Goal: Contribute content

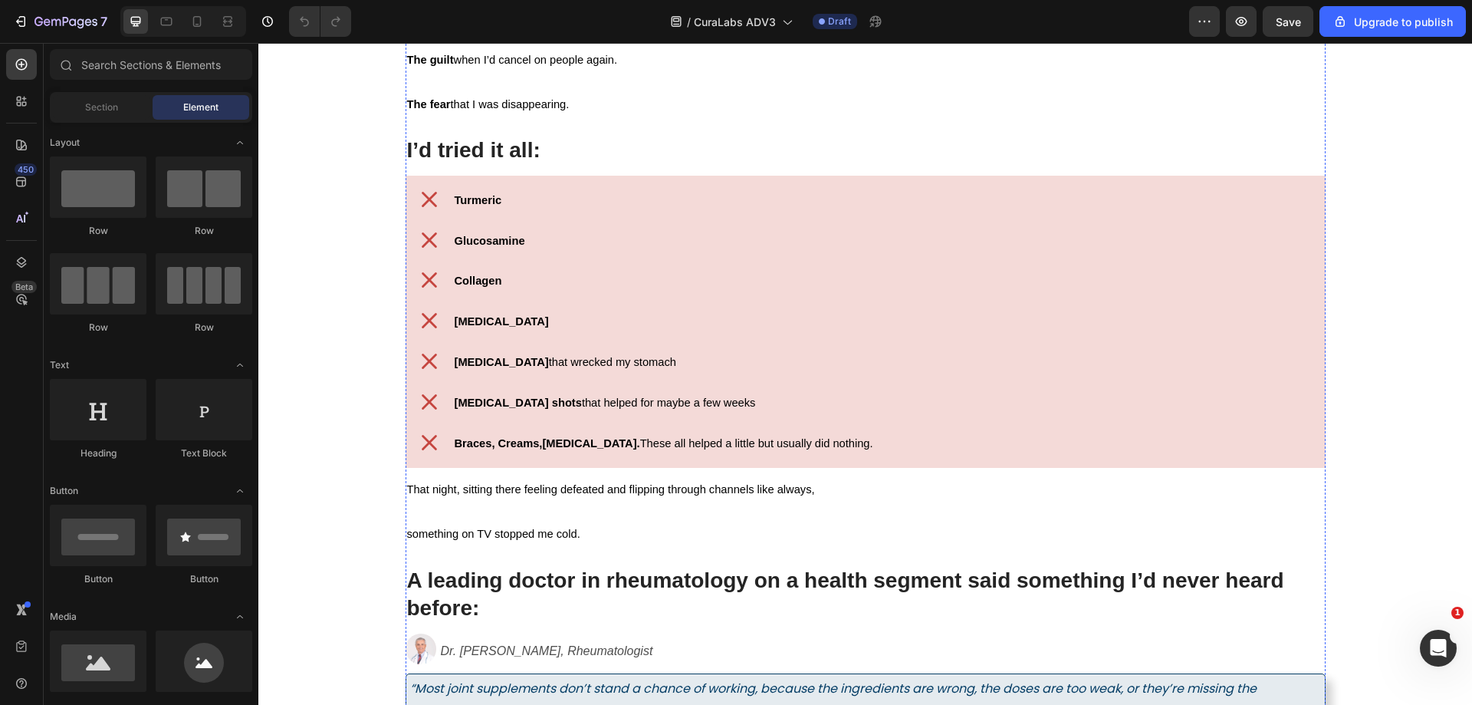
scroll to position [2223, 0]
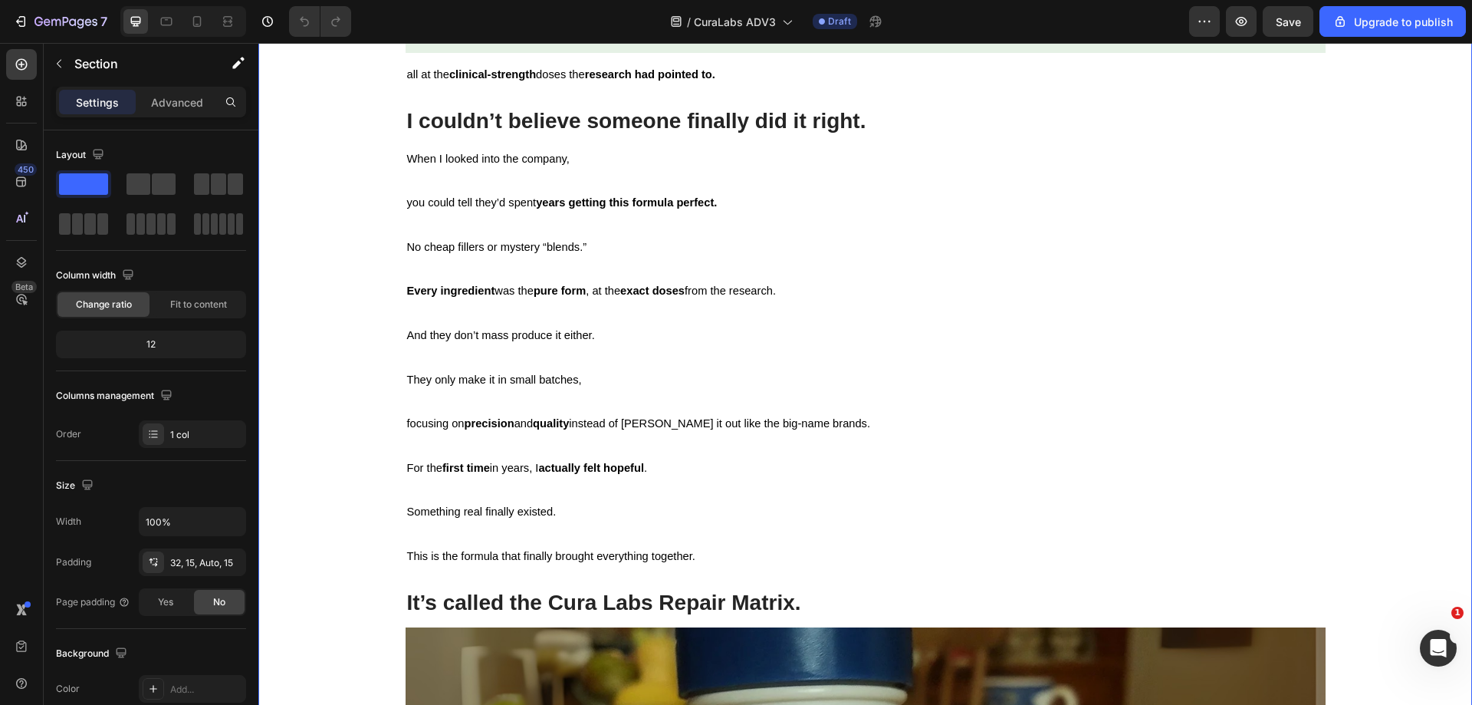
drag, startPoint x: 1407, startPoint y: 575, endPoint x: 1396, endPoint y: 573, distance: 11.0
click at [1407, 576] on div "Image Boswellia (100mg) Heading A natural anti-inflammatory shown to reduce [ME…" at bounding box center [865, 672] width 1191 height 4206
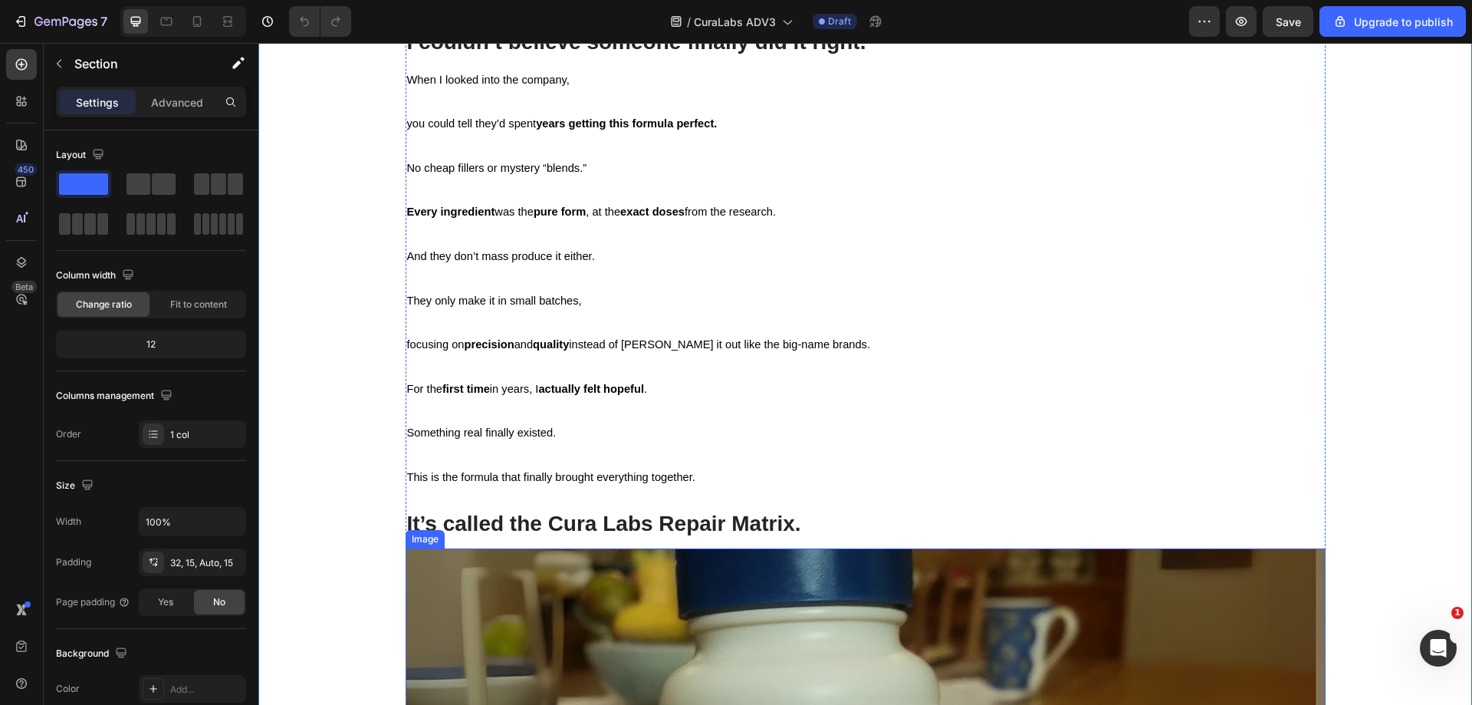
scroll to position [7977, 0]
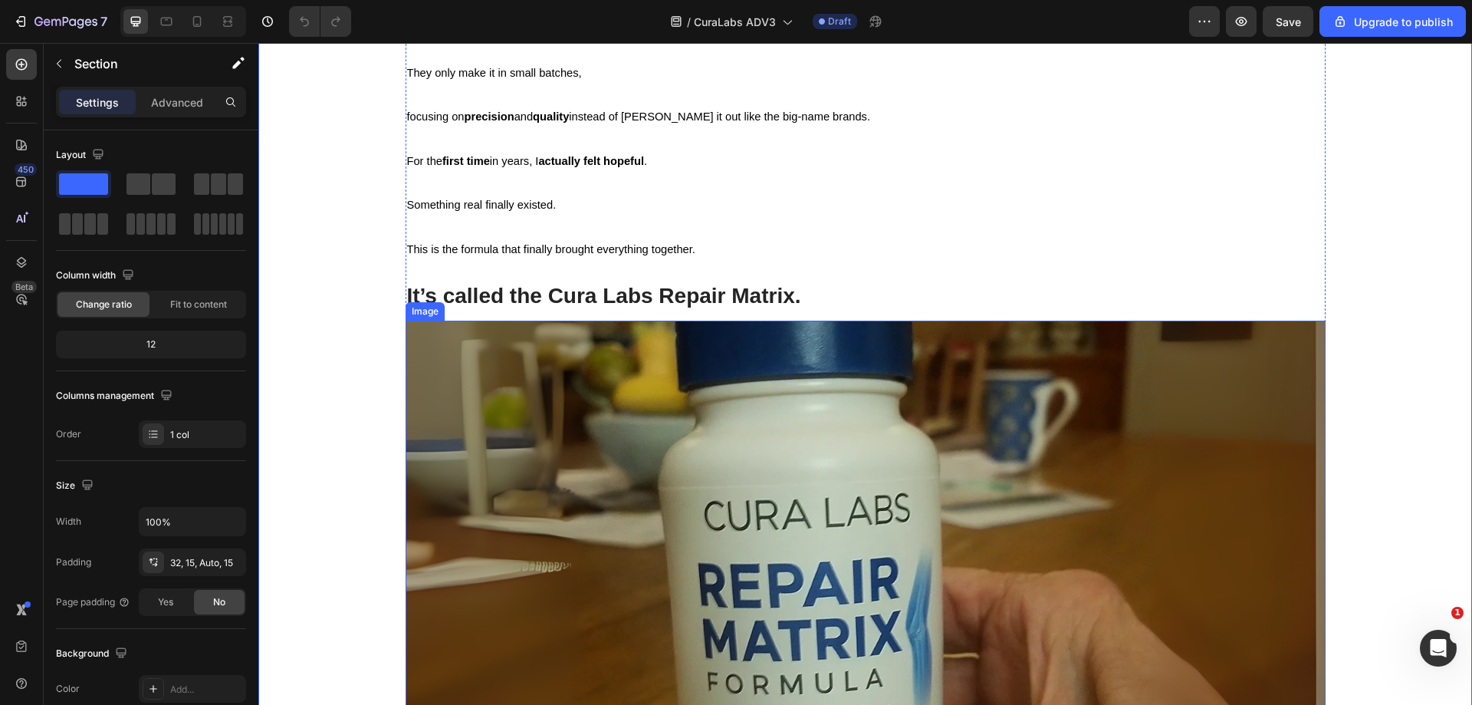
click at [1006, 419] on img at bounding box center [866, 626] width 920 height 613
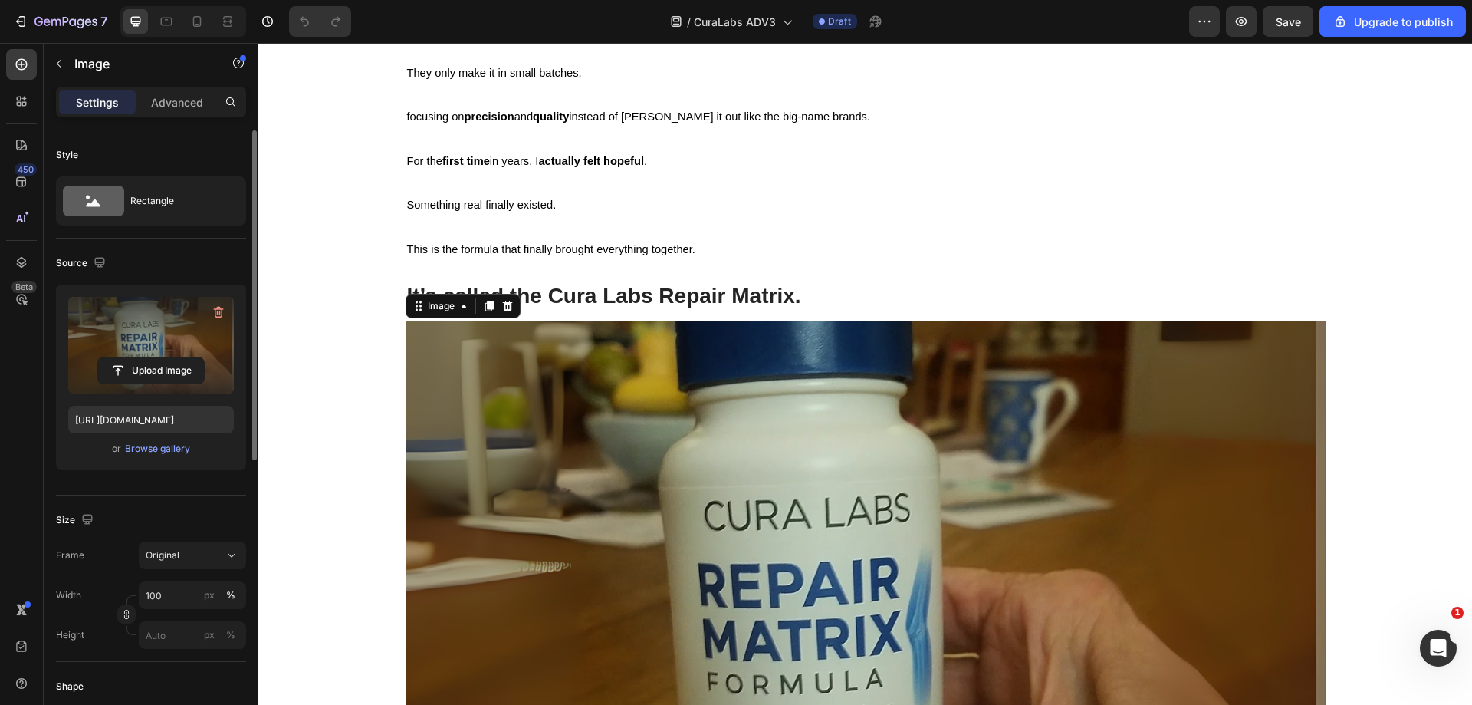
click at [157, 355] on label at bounding box center [151, 345] width 166 height 97
click at [157, 357] on input "file" at bounding box center [151, 370] width 106 height 26
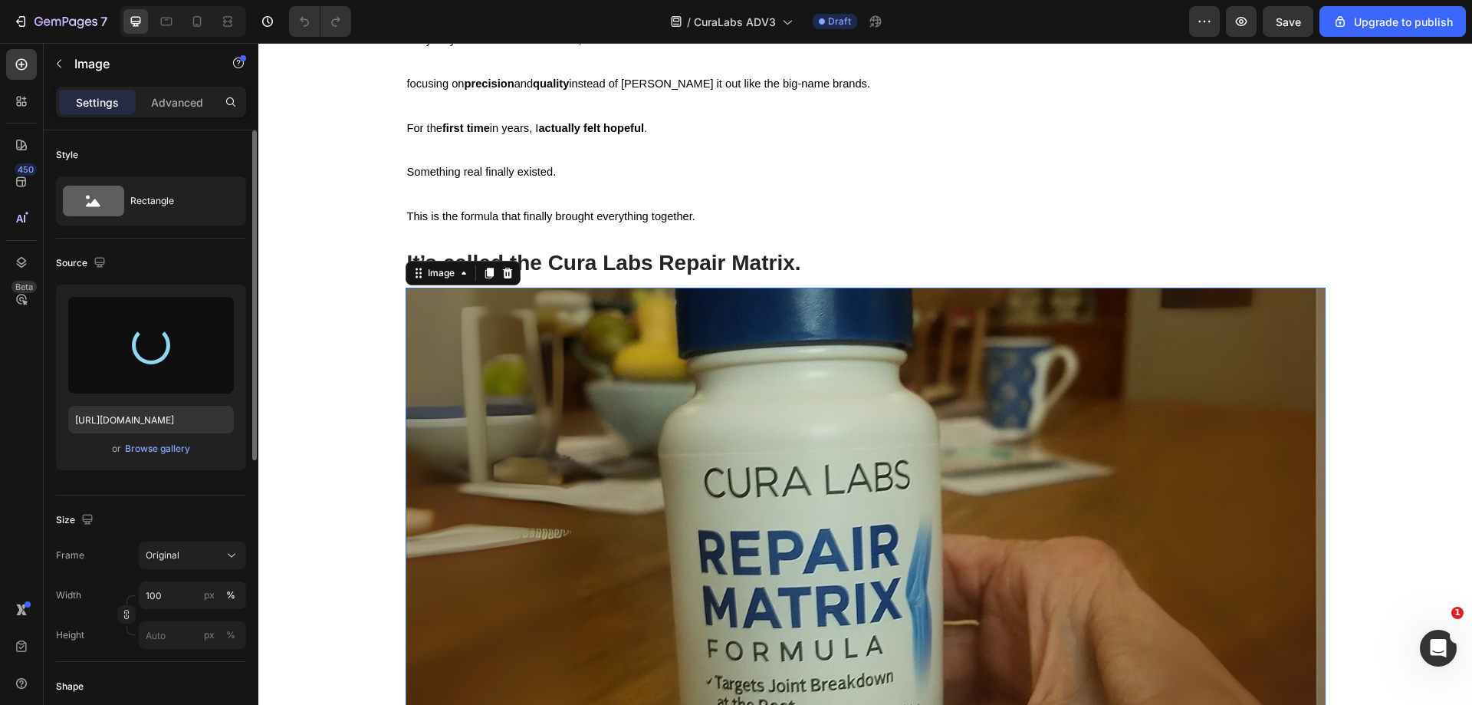
scroll to position [8207, 0]
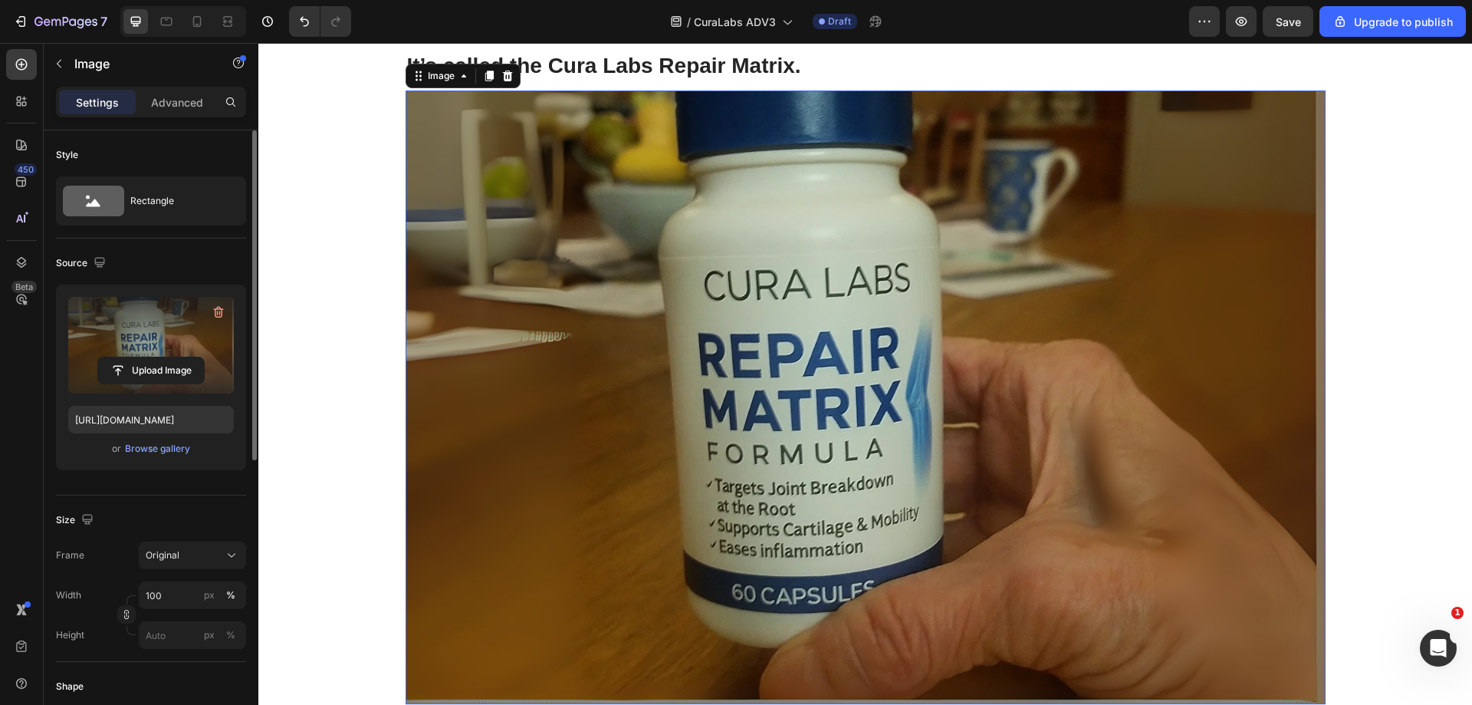
click at [146, 337] on label at bounding box center [151, 345] width 166 height 97
click at [146, 357] on input "file" at bounding box center [151, 370] width 106 height 26
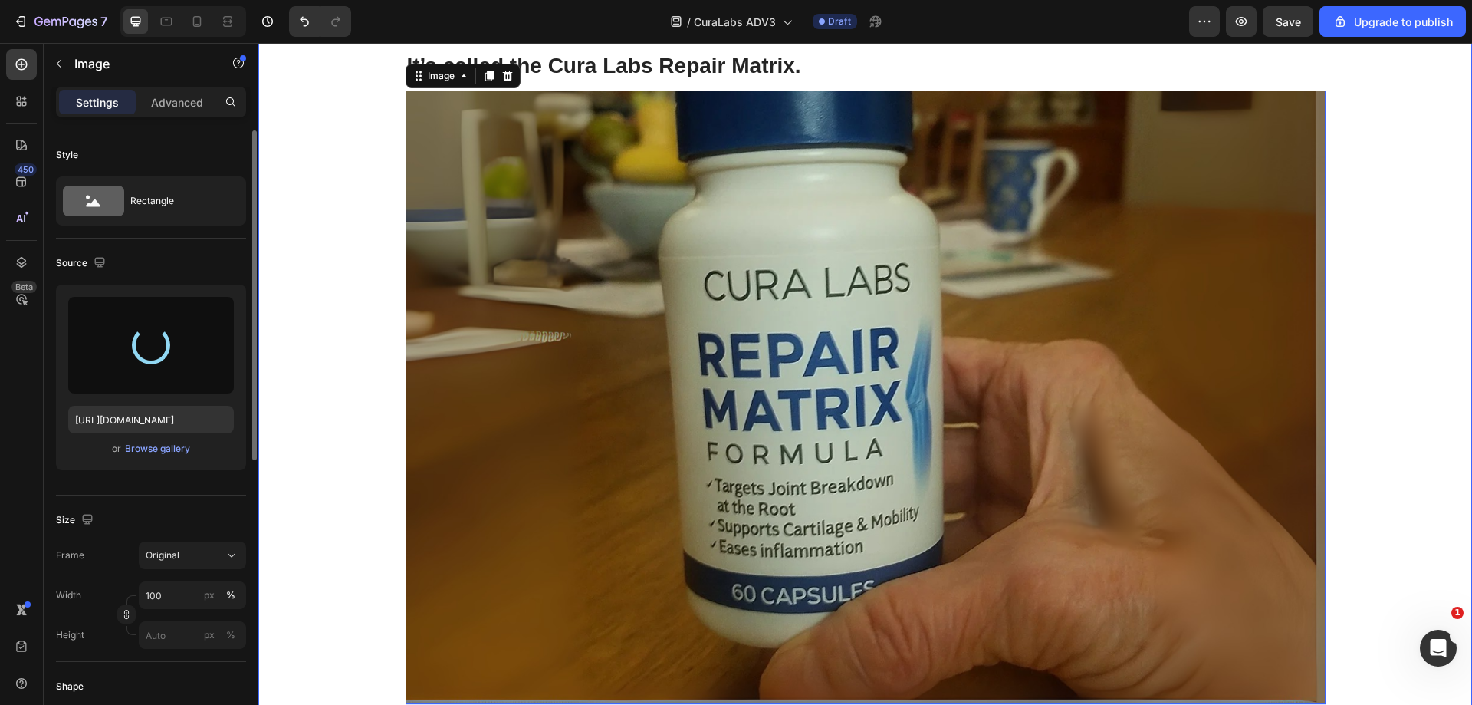
type input "[URL][DOMAIN_NAME]"
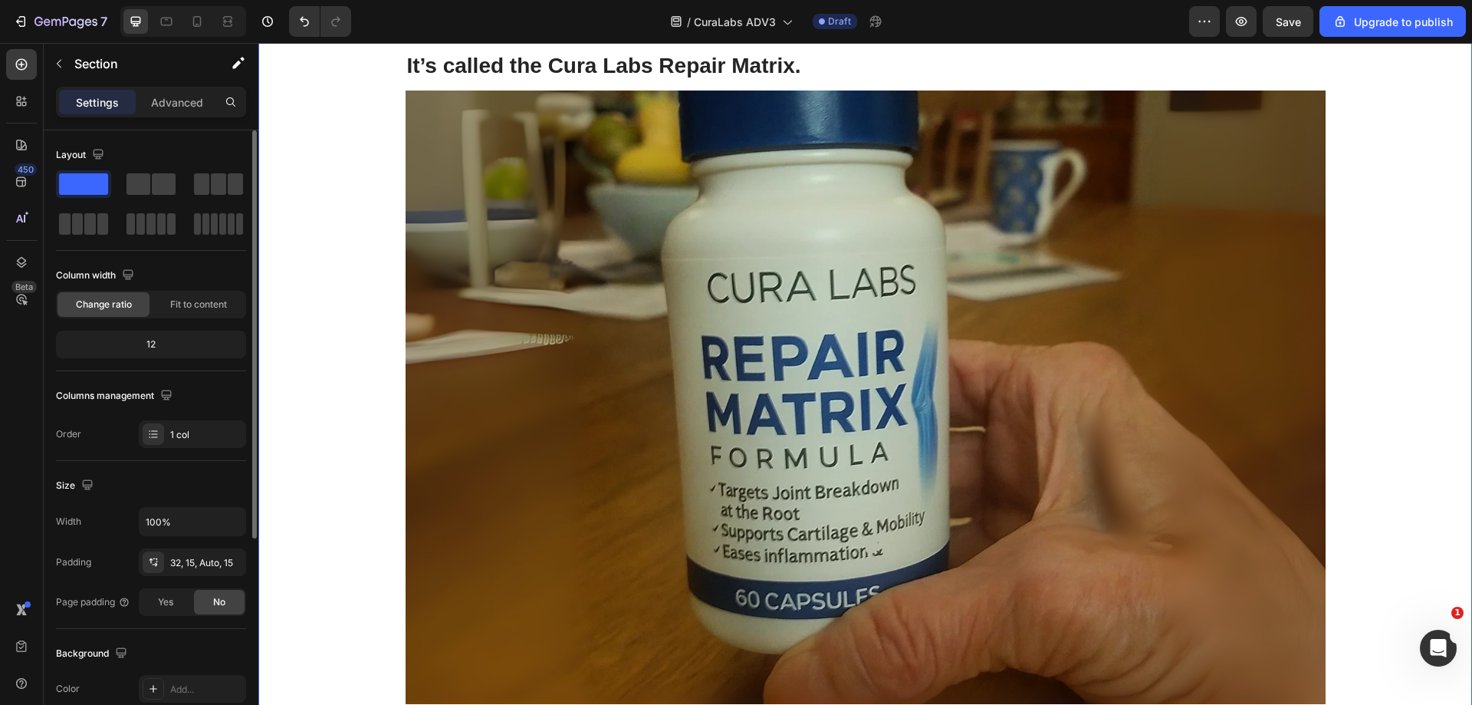
click at [1377, 334] on div "Image Boswellia (100mg) Heading A natural anti-inflammatory shown to reduce [ME…" at bounding box center [865, 135] width 1191 height 4206
click at [1282, 24] on span "Save" at bounding box center [1288, 21] width 25 height 13
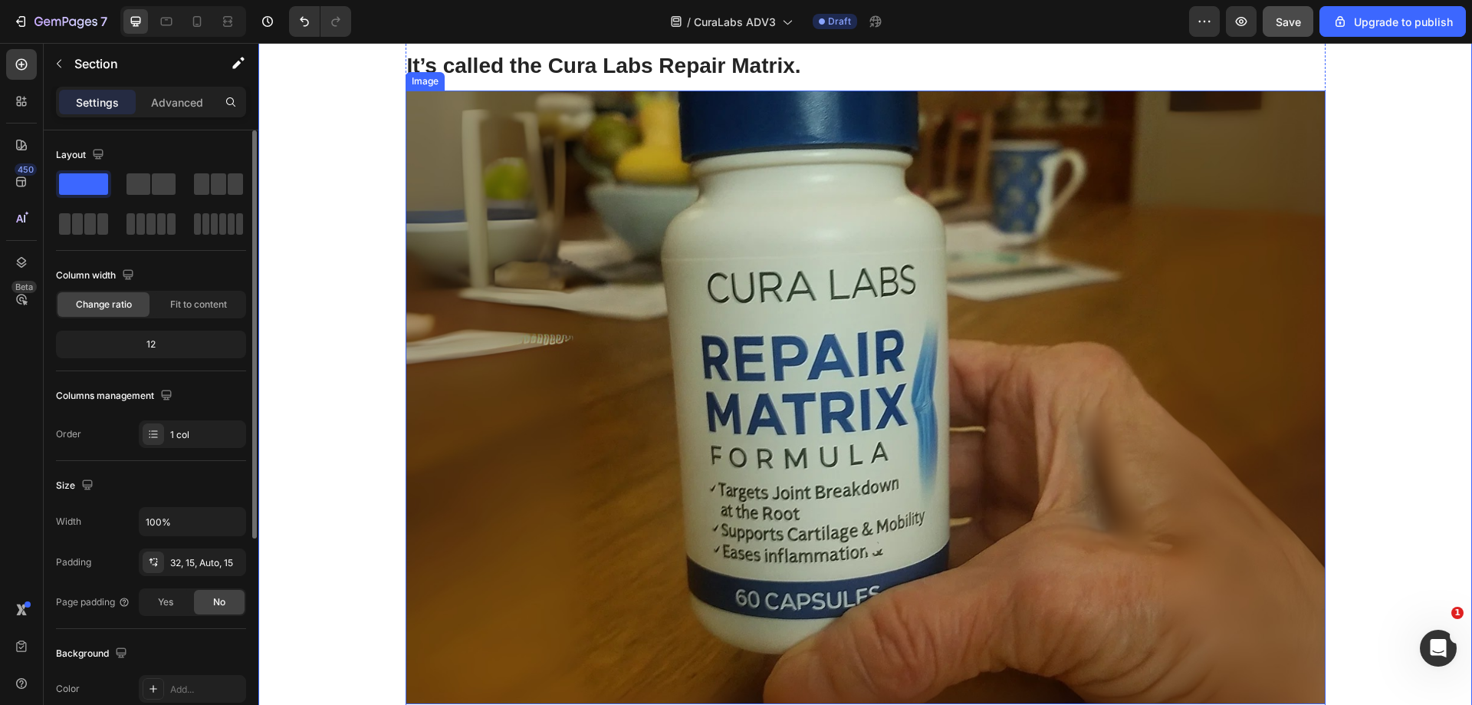
click at [536, 257] on img at bounding box center [866, 396] width 920 height 613
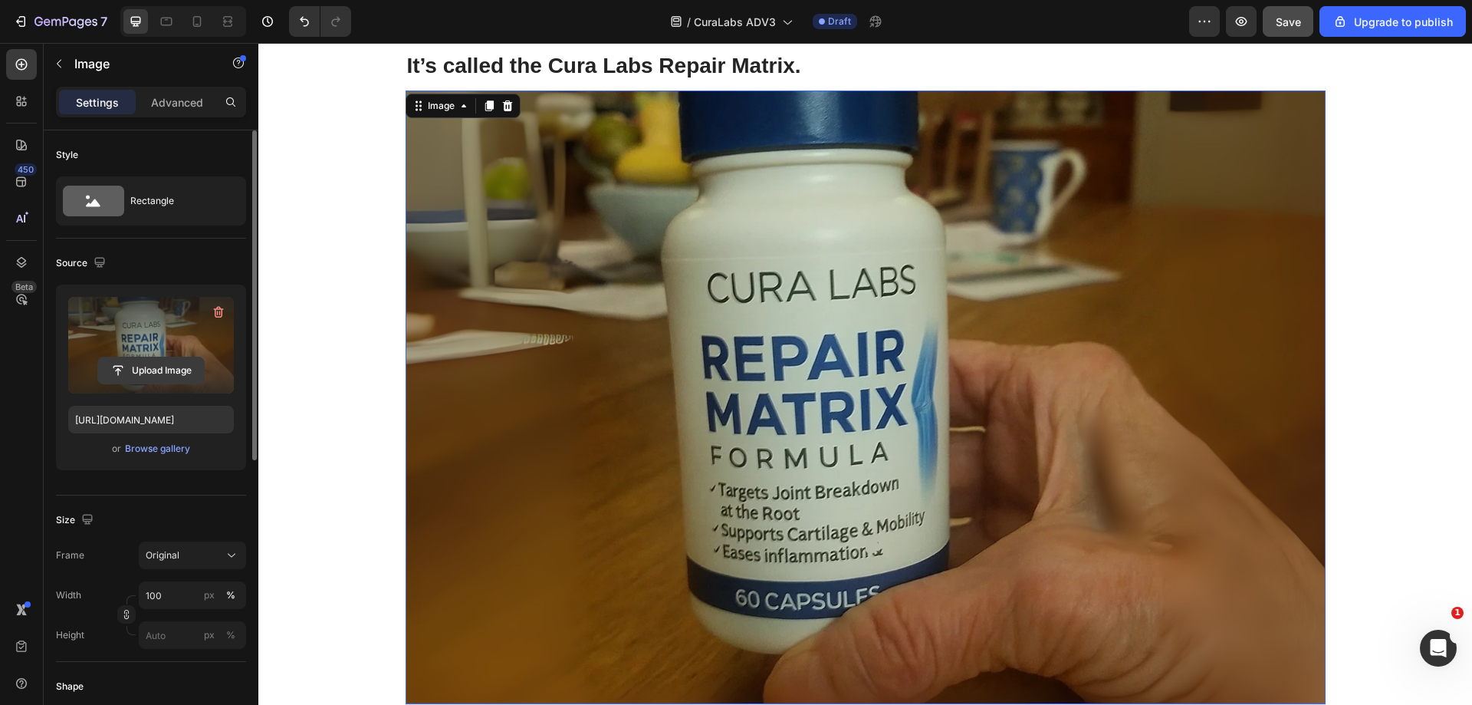
click at [130, 370] on input "file" at bounding box center [151, 370] width 106 height 26
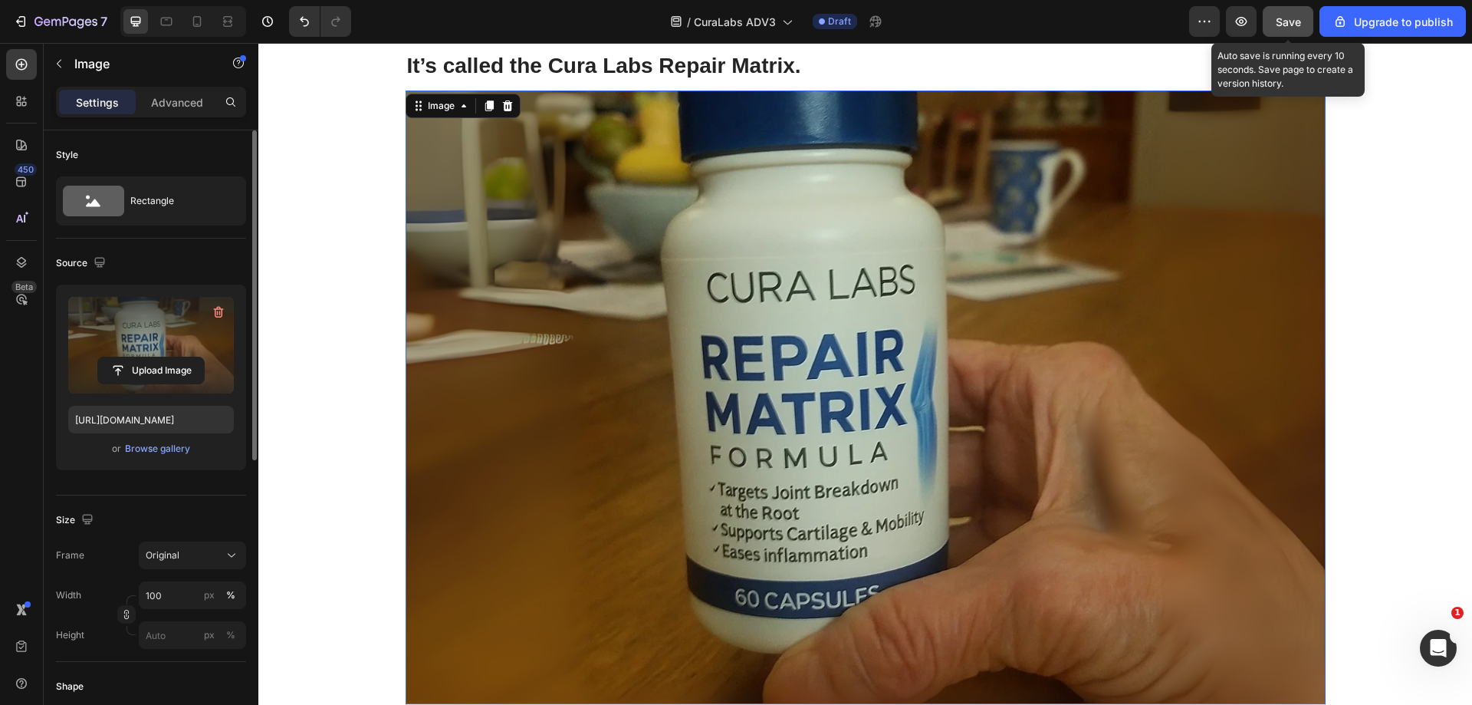
click at [1286, 31] on button "Save" at bounding box center [1288, 21] width 51 height 31
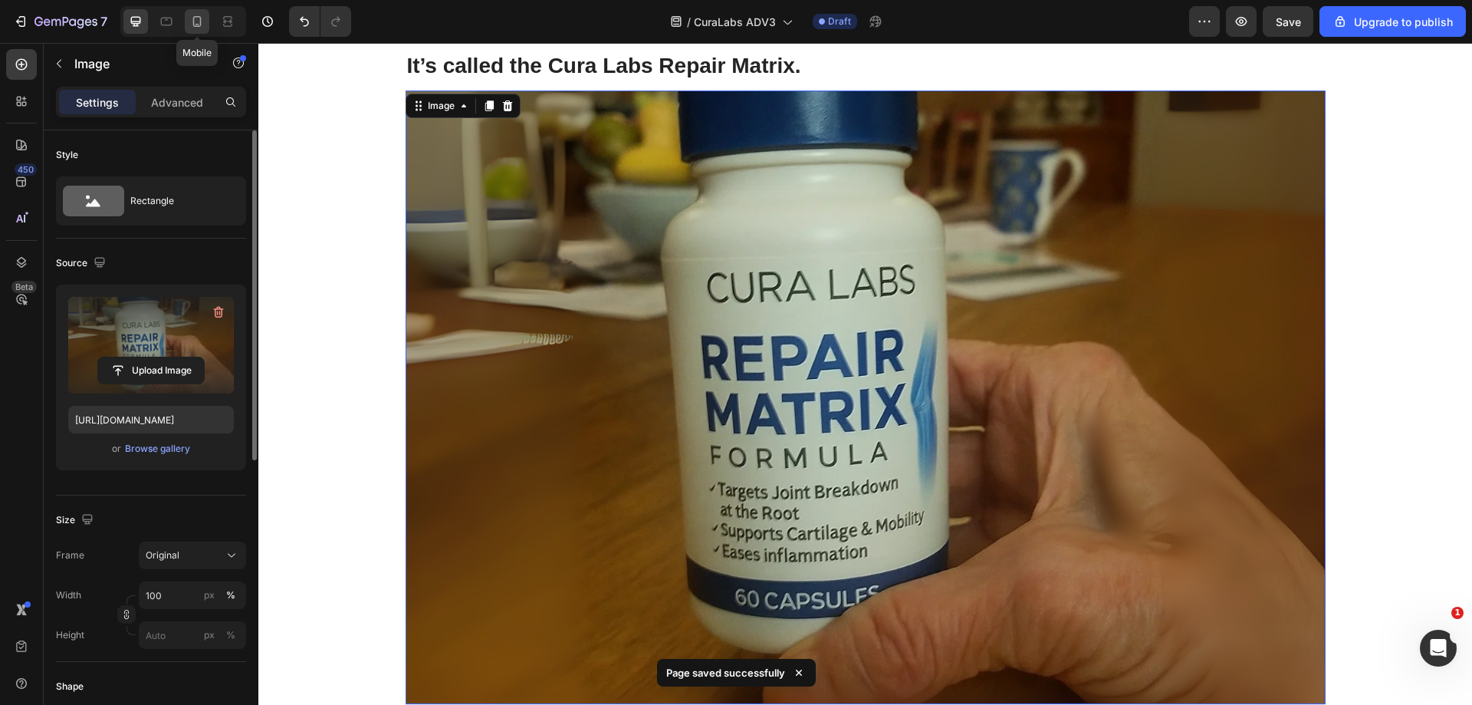
click at [192, 23] on icon at bounding box center [196, 21] width 15 height 15
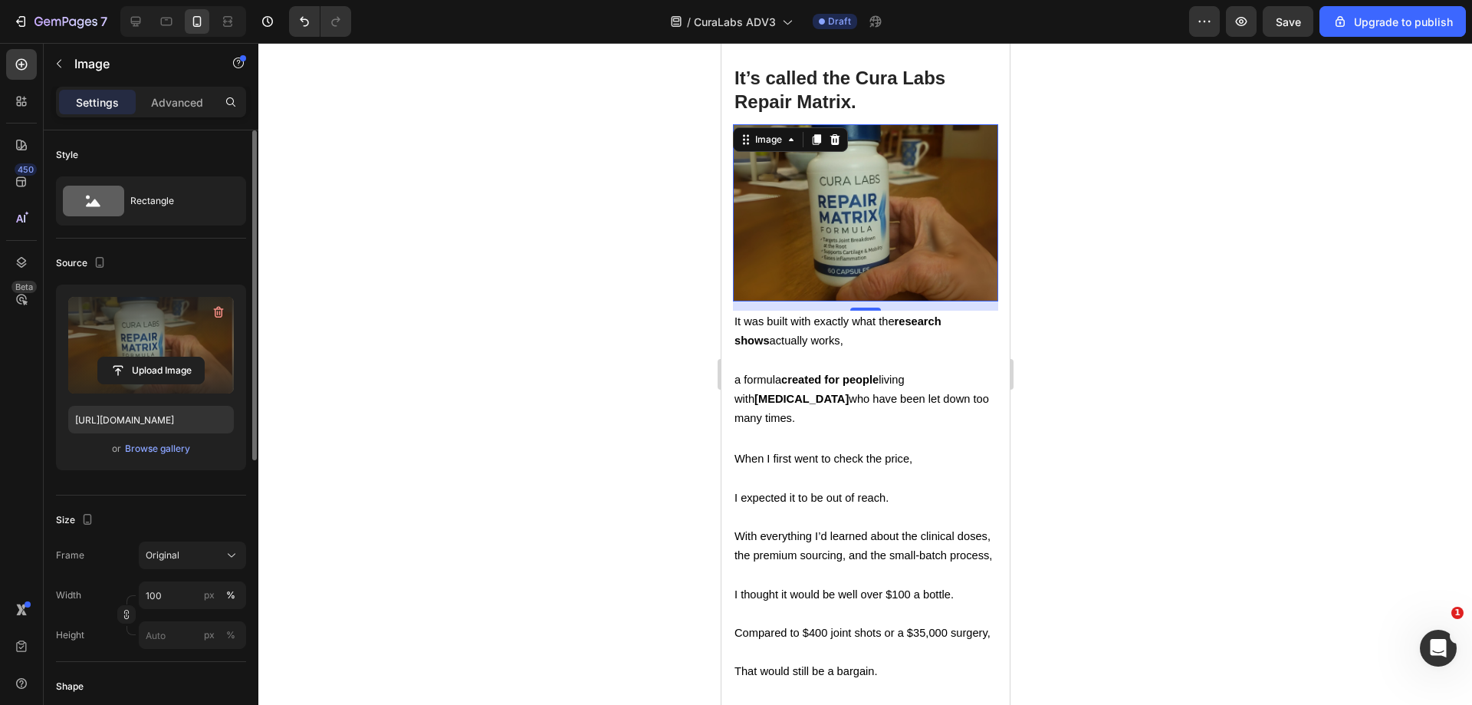
scroll to position [7955, 0]
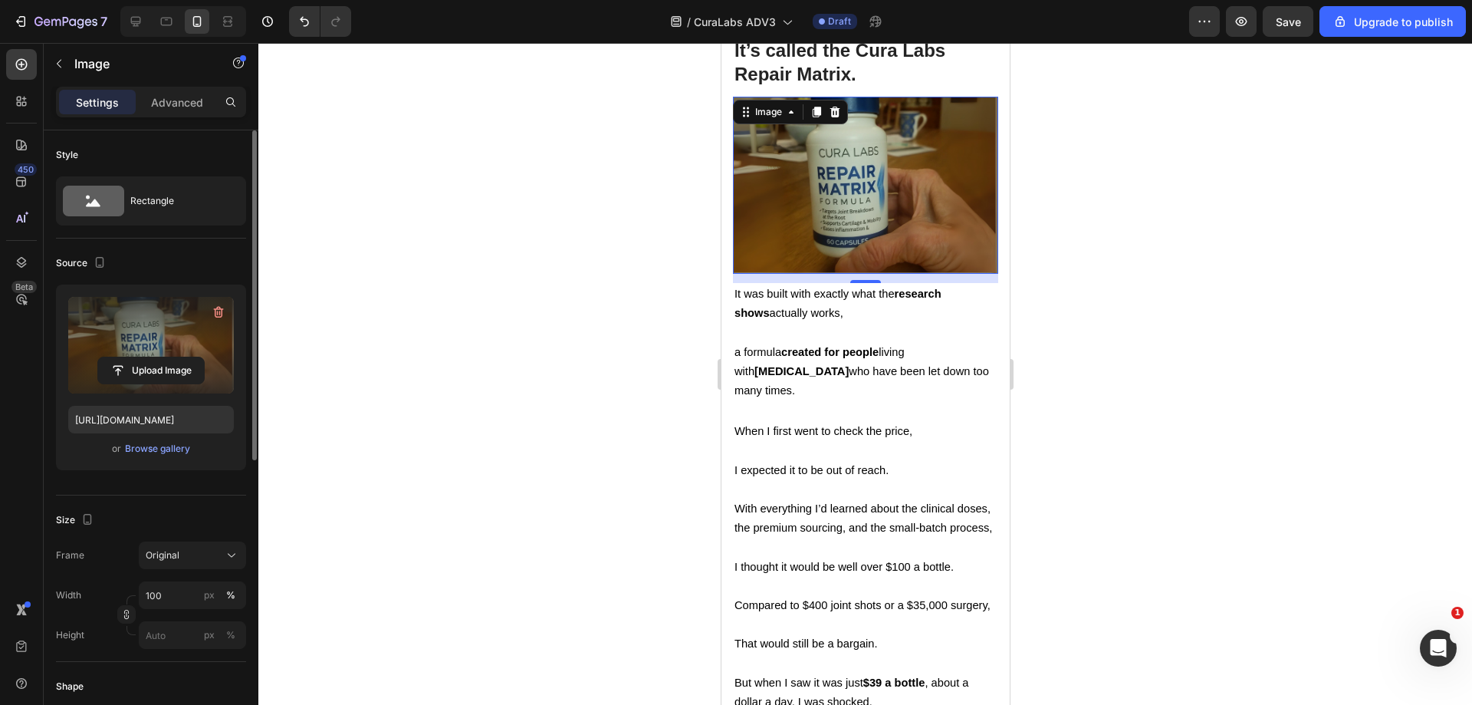
click at [919, 212] on img at bounding box center [864, 185] width 265 height 177
click at [154, 360] on input "file" at bounding box center [151, 370] width 106 height 26
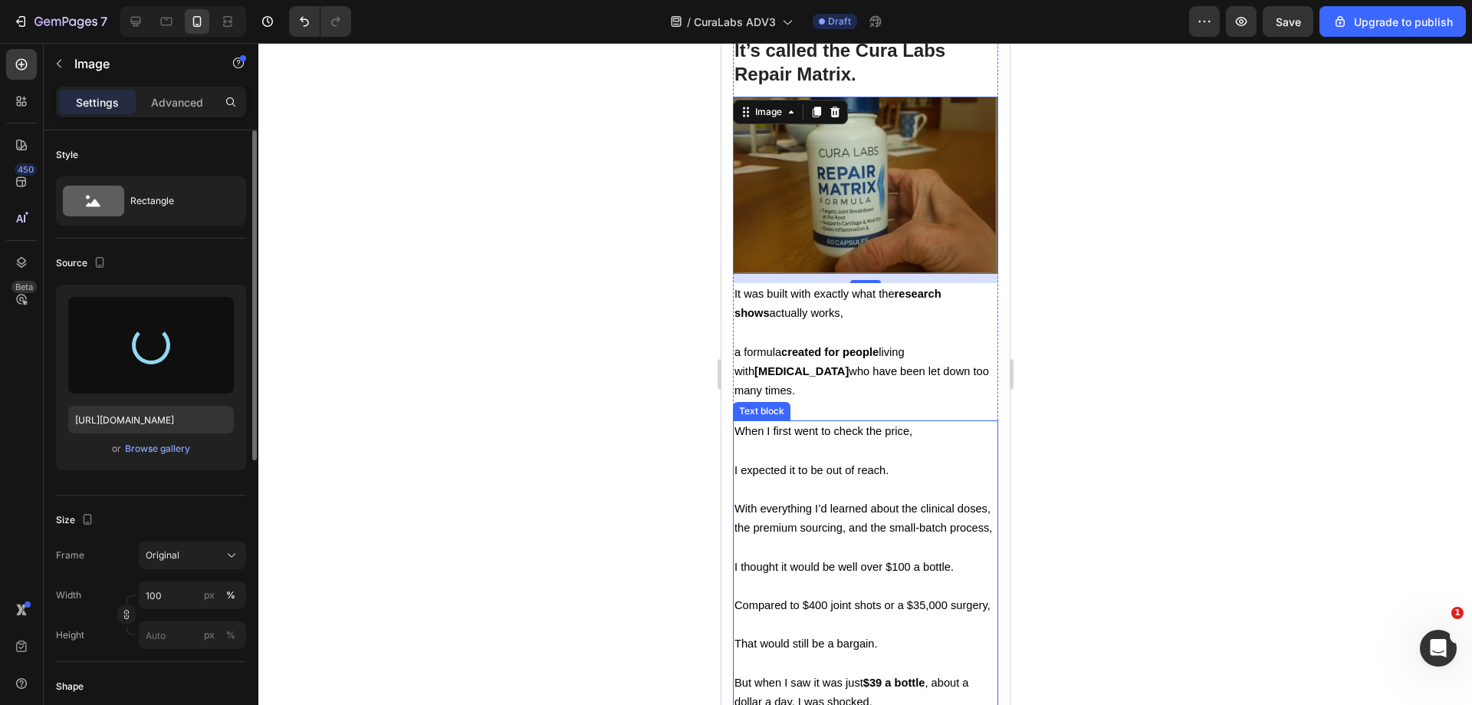
type input "[URL][DOMAIN_NAME]"
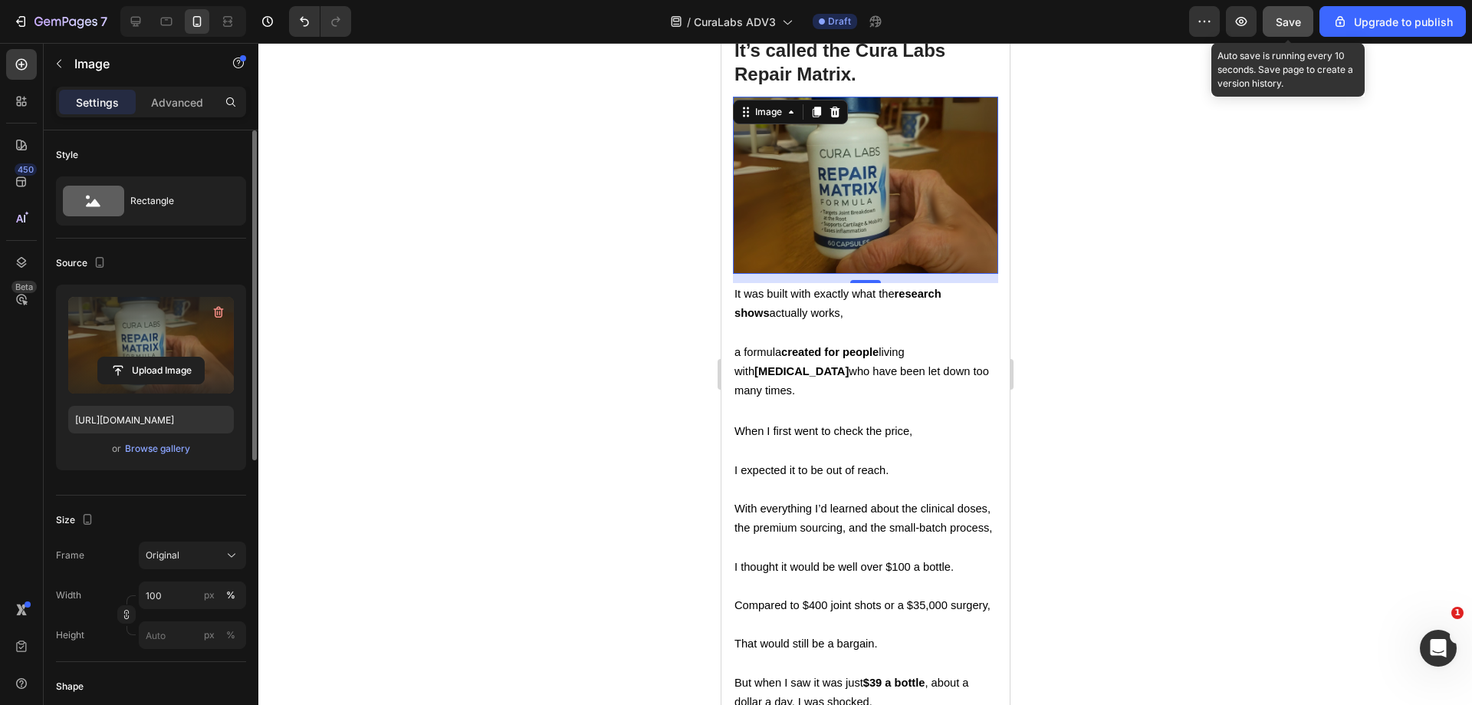
click at [1292, 34] on button "Save" at bounding box center [1288, 21] width 51 height 31
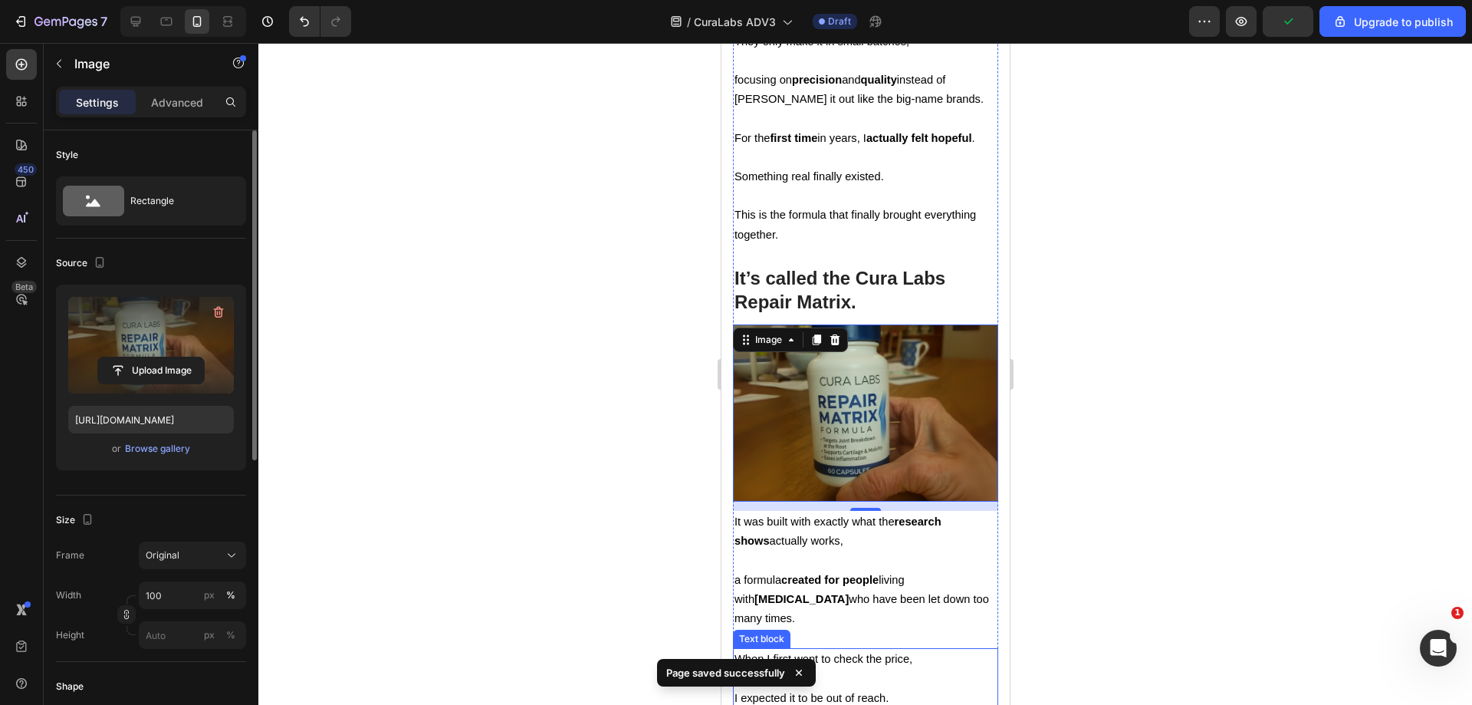
scroll to position [7725, 0]
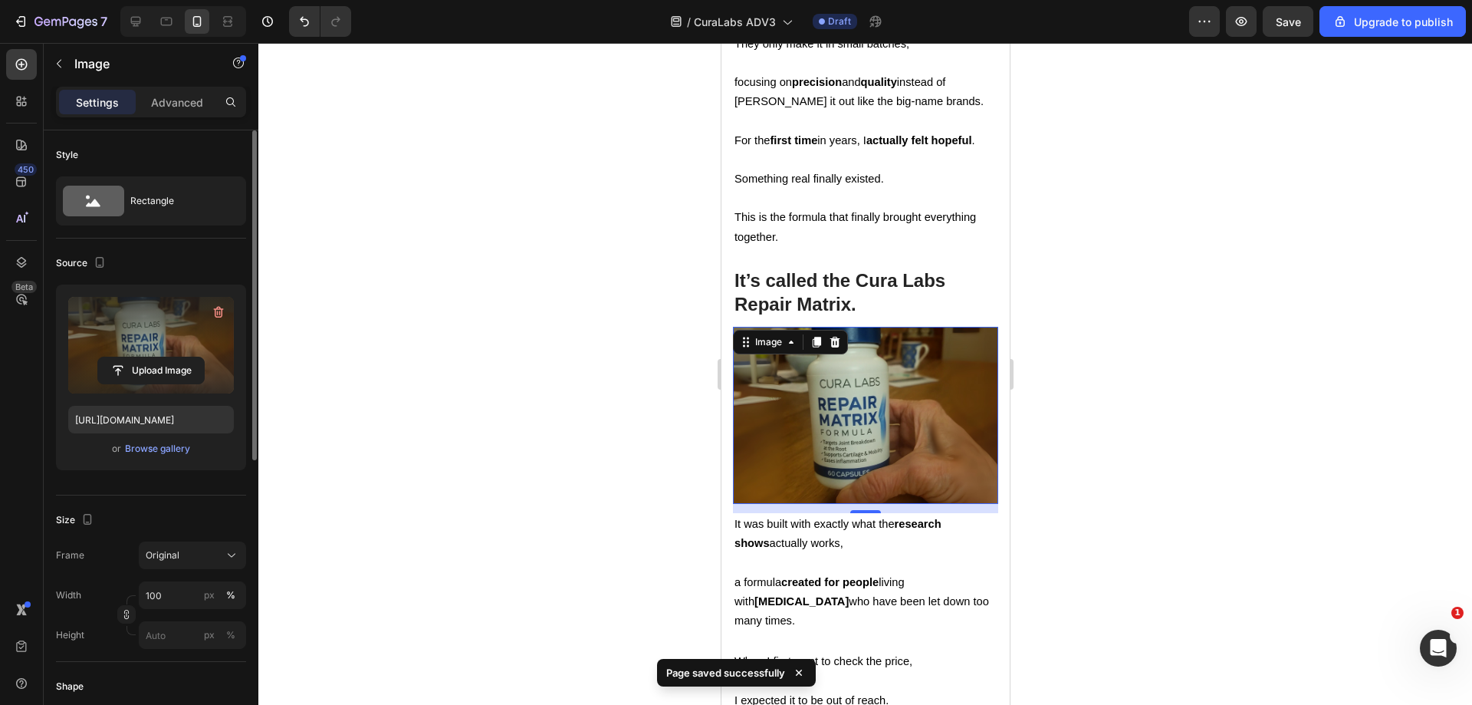
click at [1076, 321] on div at bounding box center [865, 374] width 1214 height 662
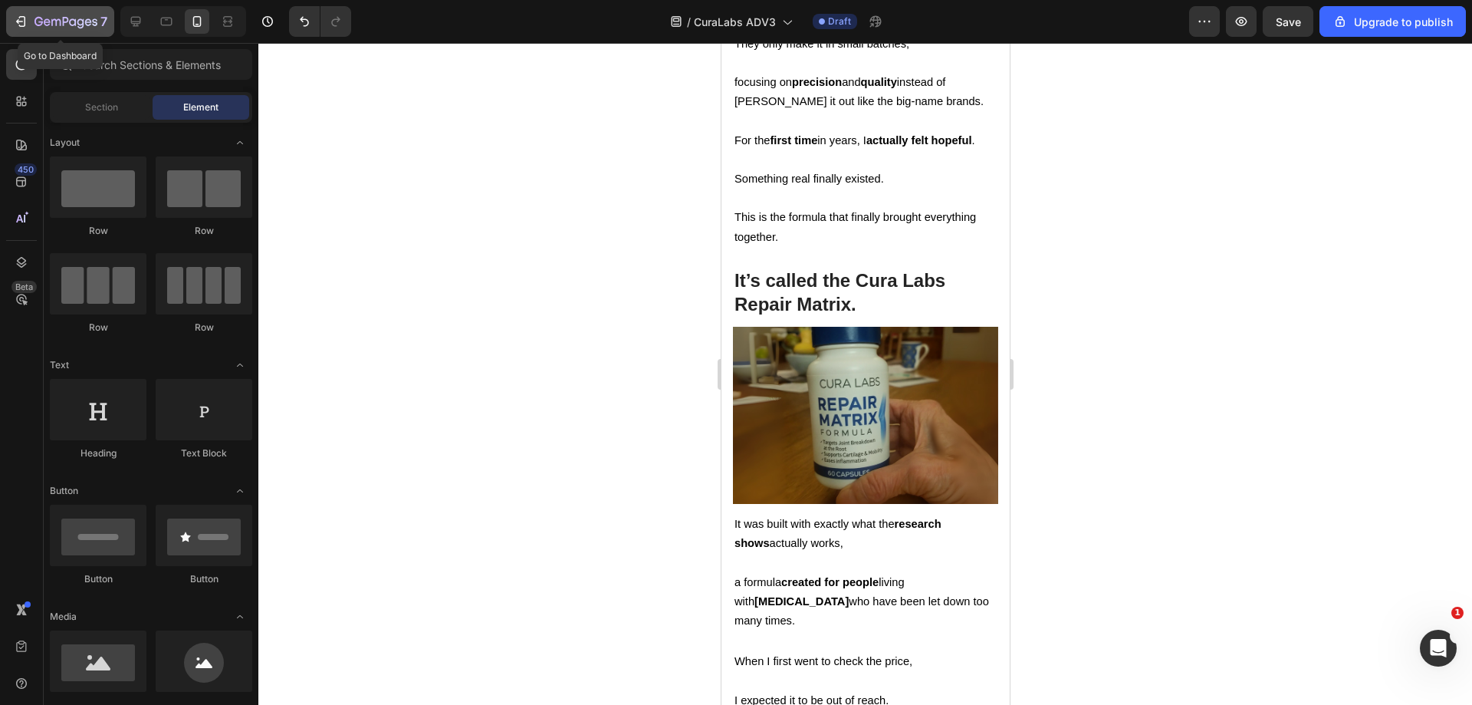
click at [55, 16] on icon "button" at bounding box center [65, 22] width 63 height 13
